Goal: Transaction & Acquisition: Purchase product/service

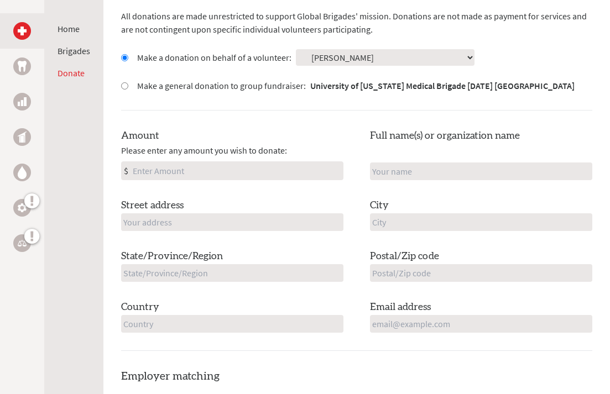
scroll to position [355, 0]
click at [209, 167] on input "Amount" at bounding box center [236, 170] width 212 height 18
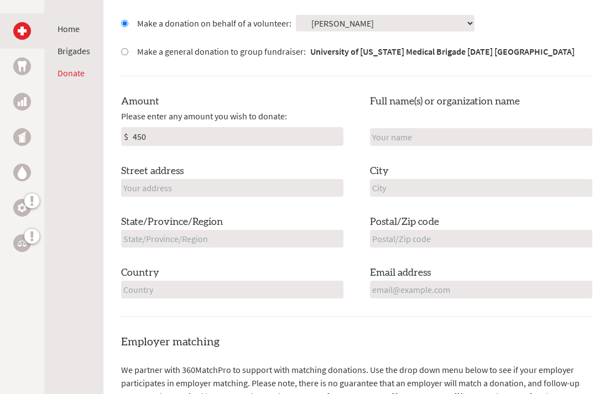
scroll to position [391, 0]
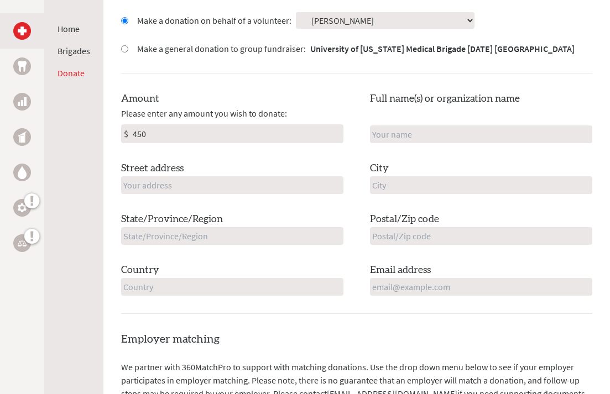
type input "450"
click at [397, 136] on input "text" at bounding box center [481, 134] width 222 height 18
type input "UNH Global Medical Brigades"
click at [312, 192] on input "text" at bounding box center [232, 185] width 222 height 18
type input "[STREET_ADDRESS][PERSON_NAME]"
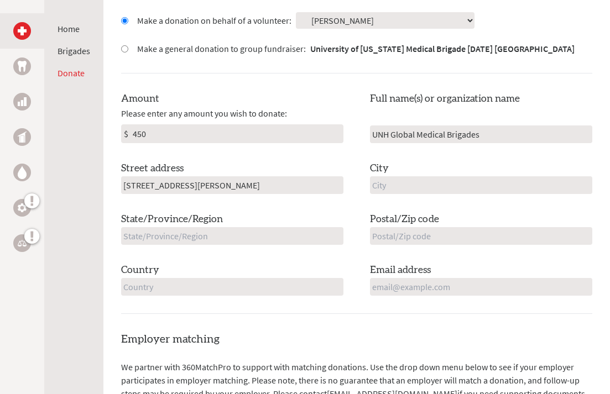
type input "Longmeadow"
type input "MA"
type input "01106"
type input "[GEOGRAPHIC_DATA]"
type input "[EMAIL_ADDRESS][DOMAIN_NAME]"
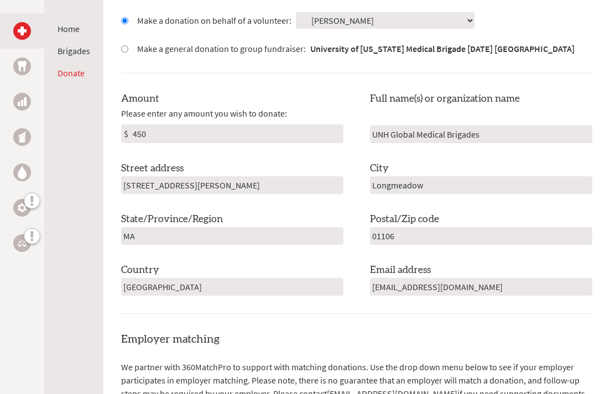
click at [316, 260] on div "Amount Please enter any amount you wish to donate: $ 450 Full name(s) or organi…" at bounding box center [356, 193] width 471 height 205
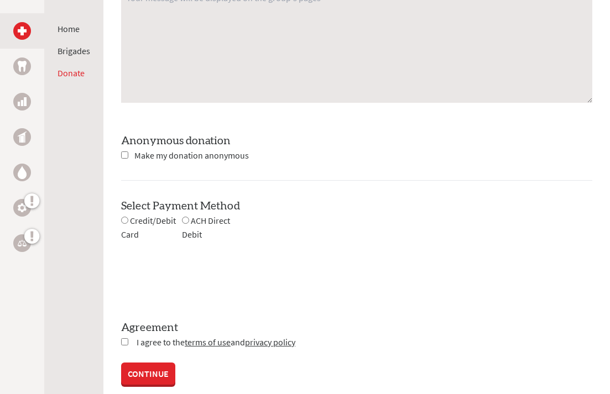
scroll to position [988, 0]
click at [123, 217] on input "radio" at bounding box center [124, 219] width 7 height 7
radio input "true"
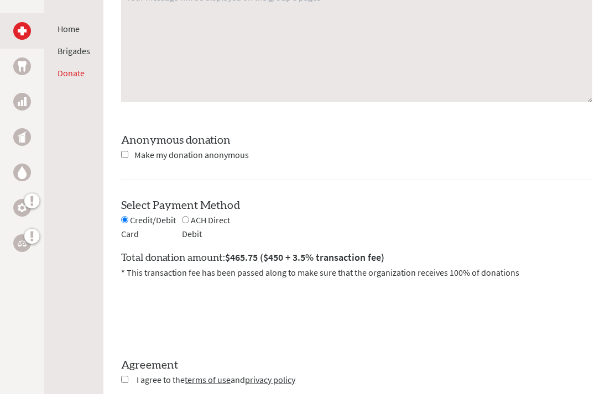
click at [185, 219] on input "radio" at bounding box center [185, 219] width 7 height 7
radio input "true"
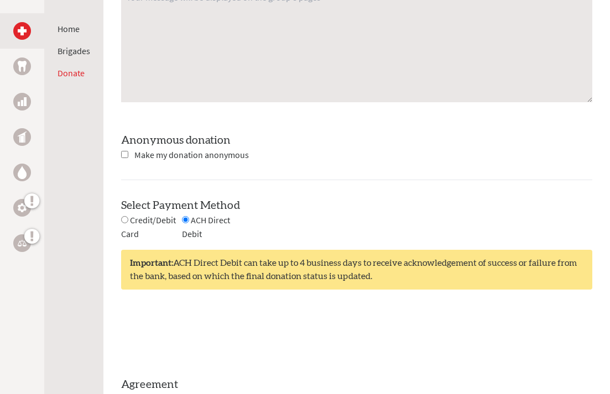
click at [124, 220] on input "radio" at bounding box center [124, 219] width 7 height 7
radio input "true"
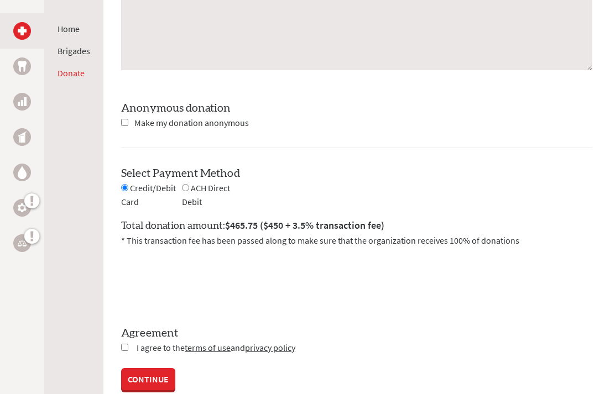
scroll to position [950, 0]
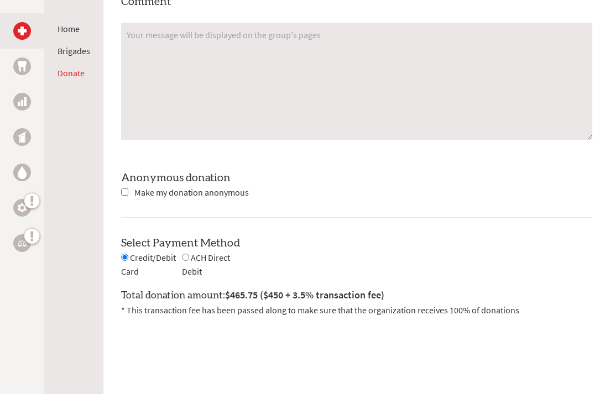
click at [186, 256] on input "radio" at bounding box center [185, 257] width 7 height 7
radio input "true"
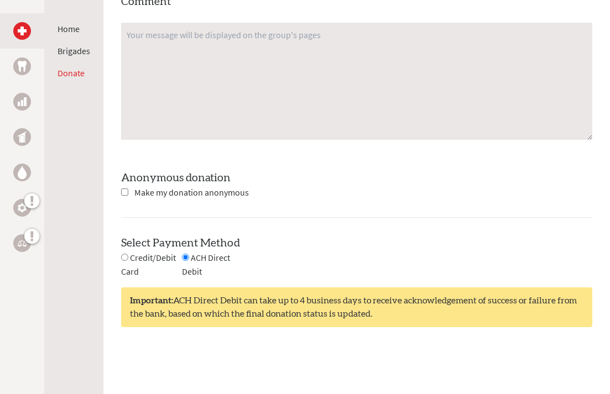
click at [123, 255] on input "radio" at bounding box center [124, 257] width 7 height 7
radio input "true"
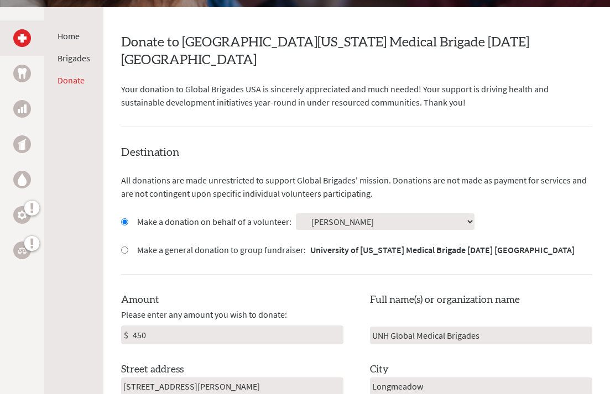
scroll to position [192, 0]
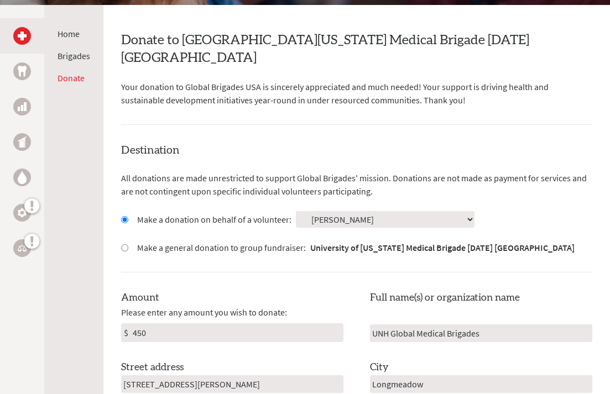
click at [193, 328] on input "450" at bounding box center [236, 333] width 212 height 18
type input "4"
type input "1"
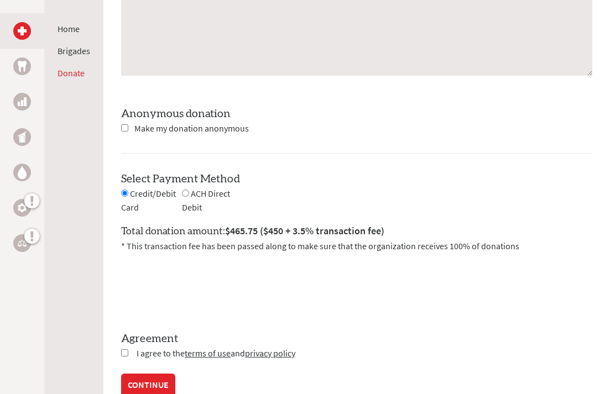
scroll to position [1021, 0]
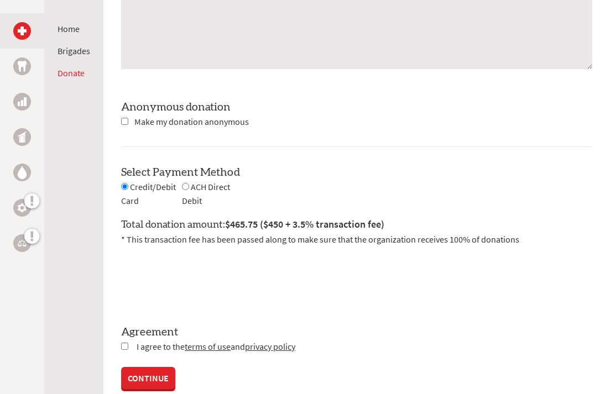
type input "100"
click at [183, 186] on input "radio" at bounding box center [185, 186] width 7 height 7
radio input "true"
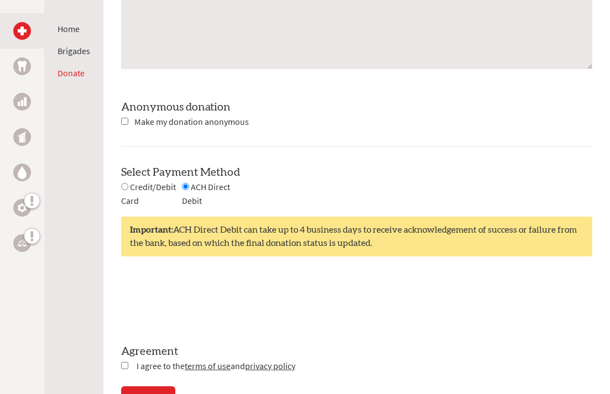
click at [127, 185] on input "radio" at bounding box center [124, 186] width 7 height 7
radio input "true"
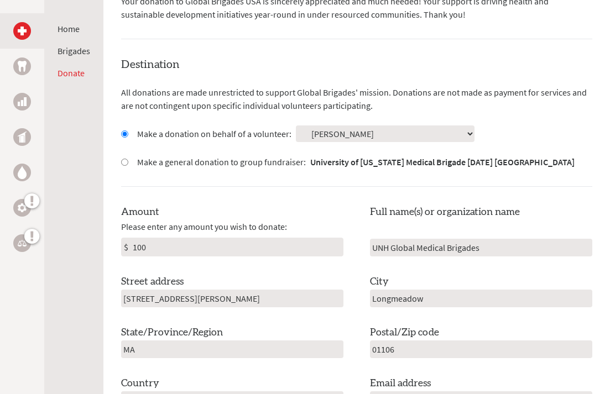
scroll to position [69, 0]
